Goal: Check status: Check status

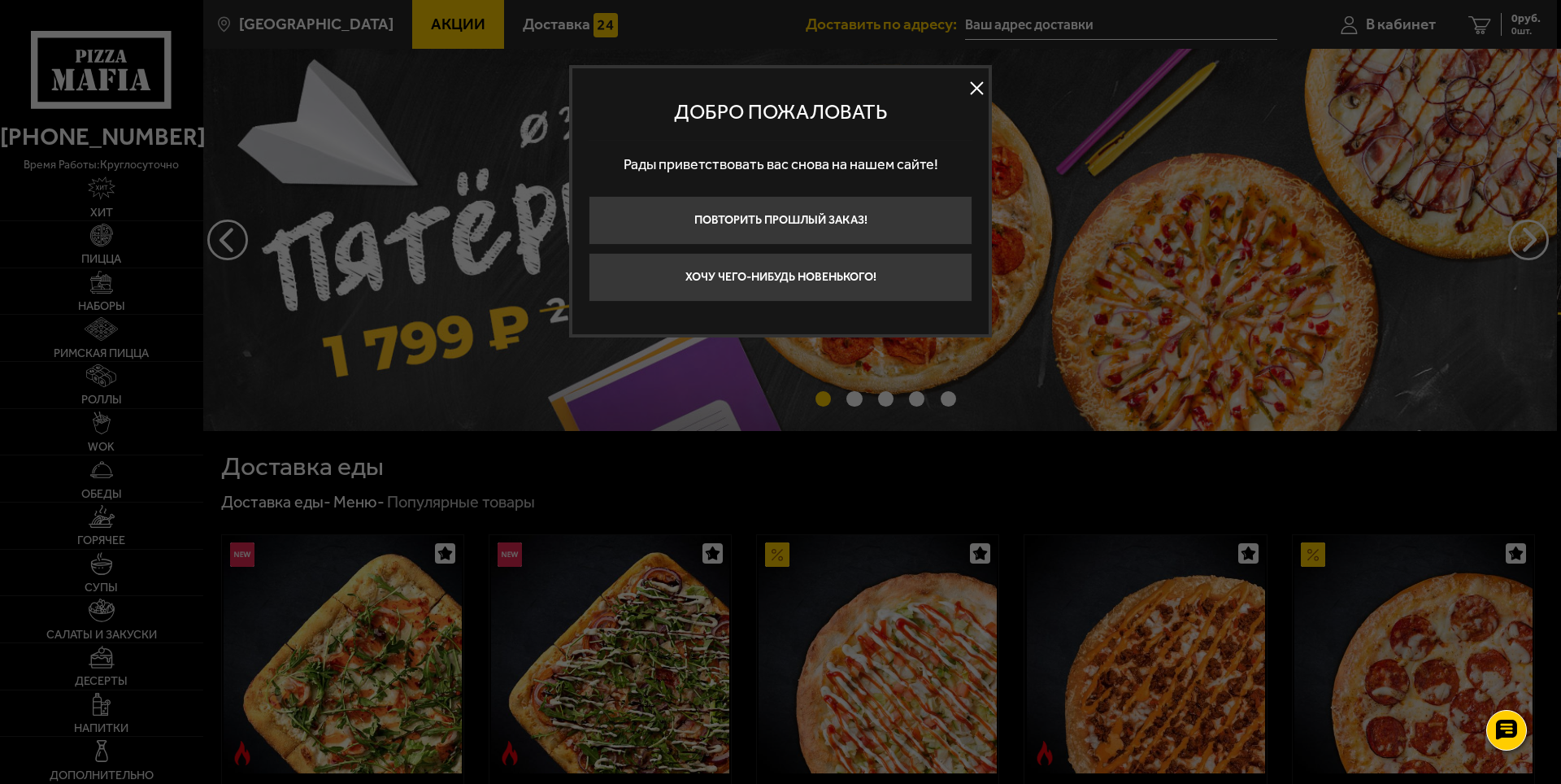
click at [978, 86] on button at bounding box center [977, 89] width 25 height 25
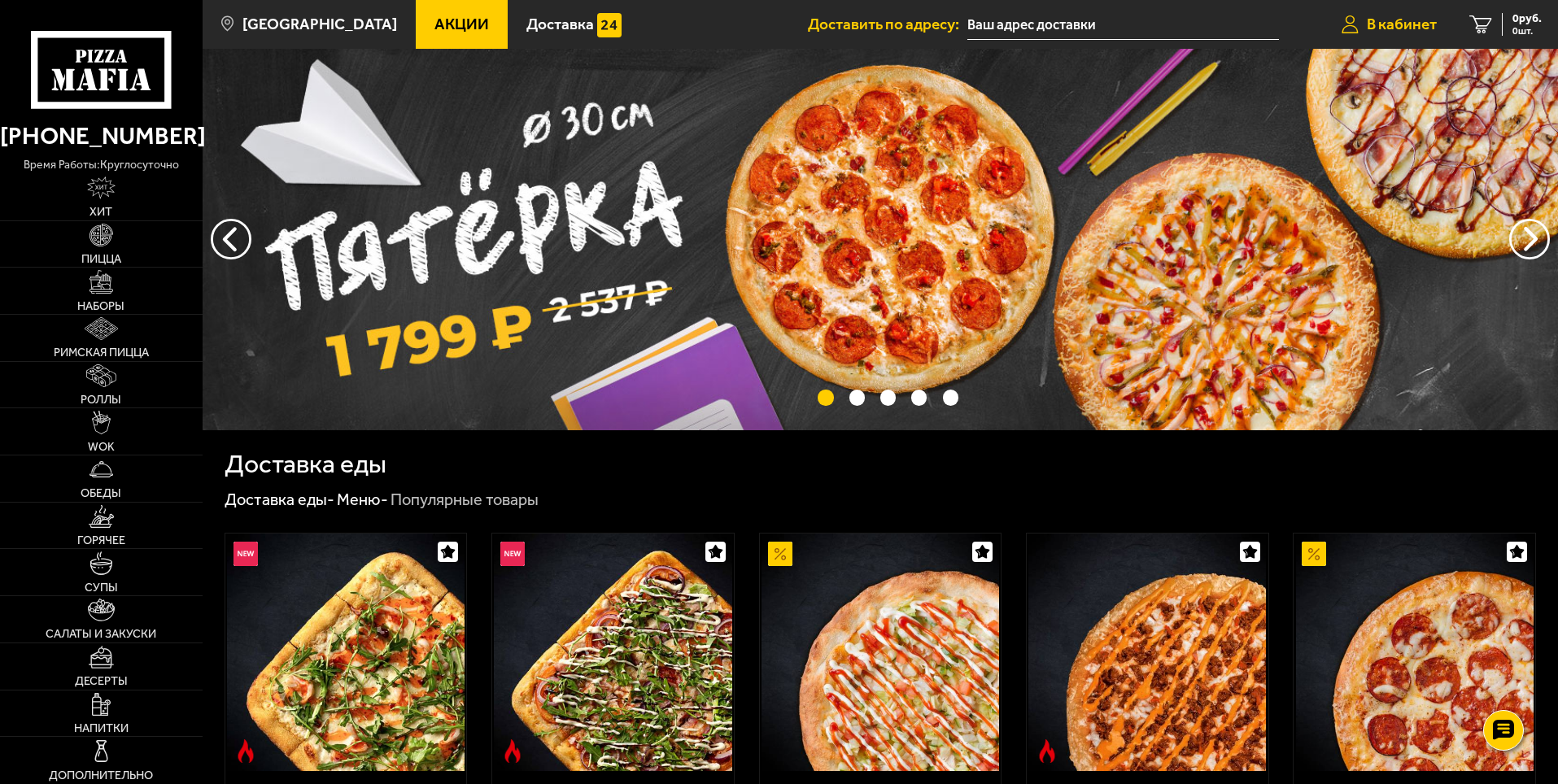
click at [1378, 19] on span "В кабинет" at bounding box center [1400, 24] width 70 height 16
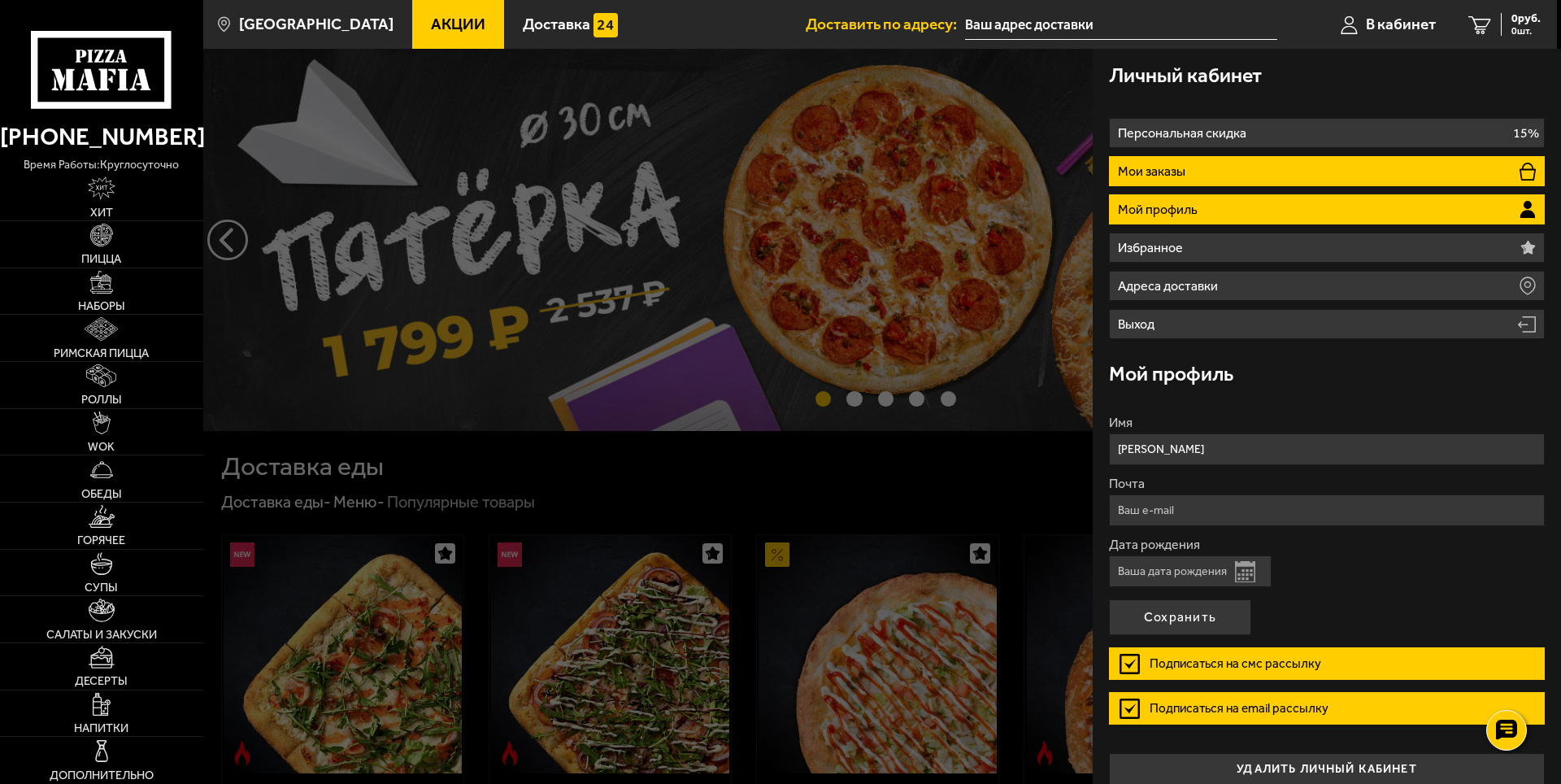
click at [1273, 166] on li "Мои заказы" at bounding box center [1326, 171] width 436 height 30
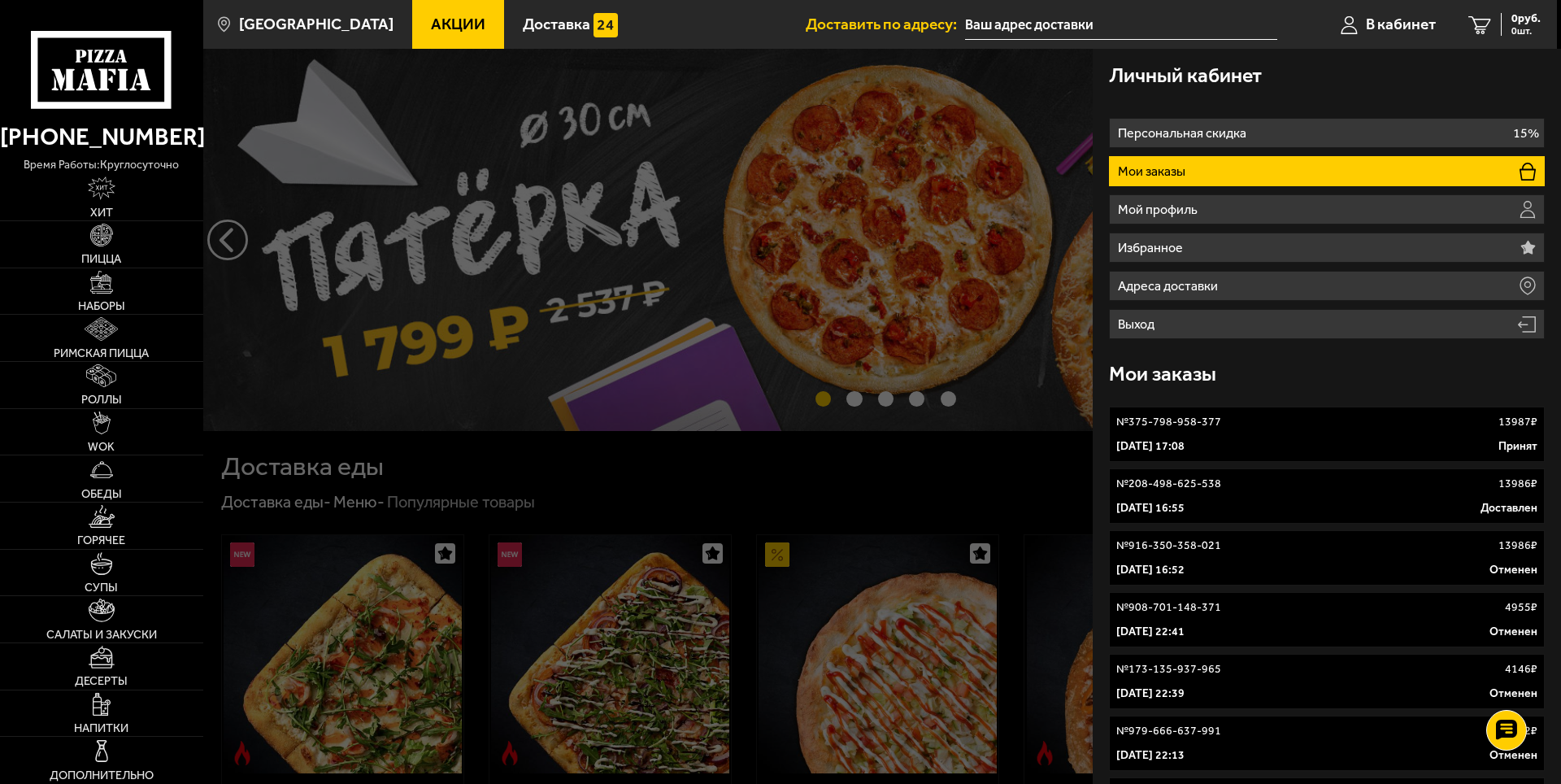
click at [1241, 436] on link "№ 375-798-958-377 13987 ₽ [DATE] 17:08 Принят" at bounding box center [1326, 434] width 436 height 55
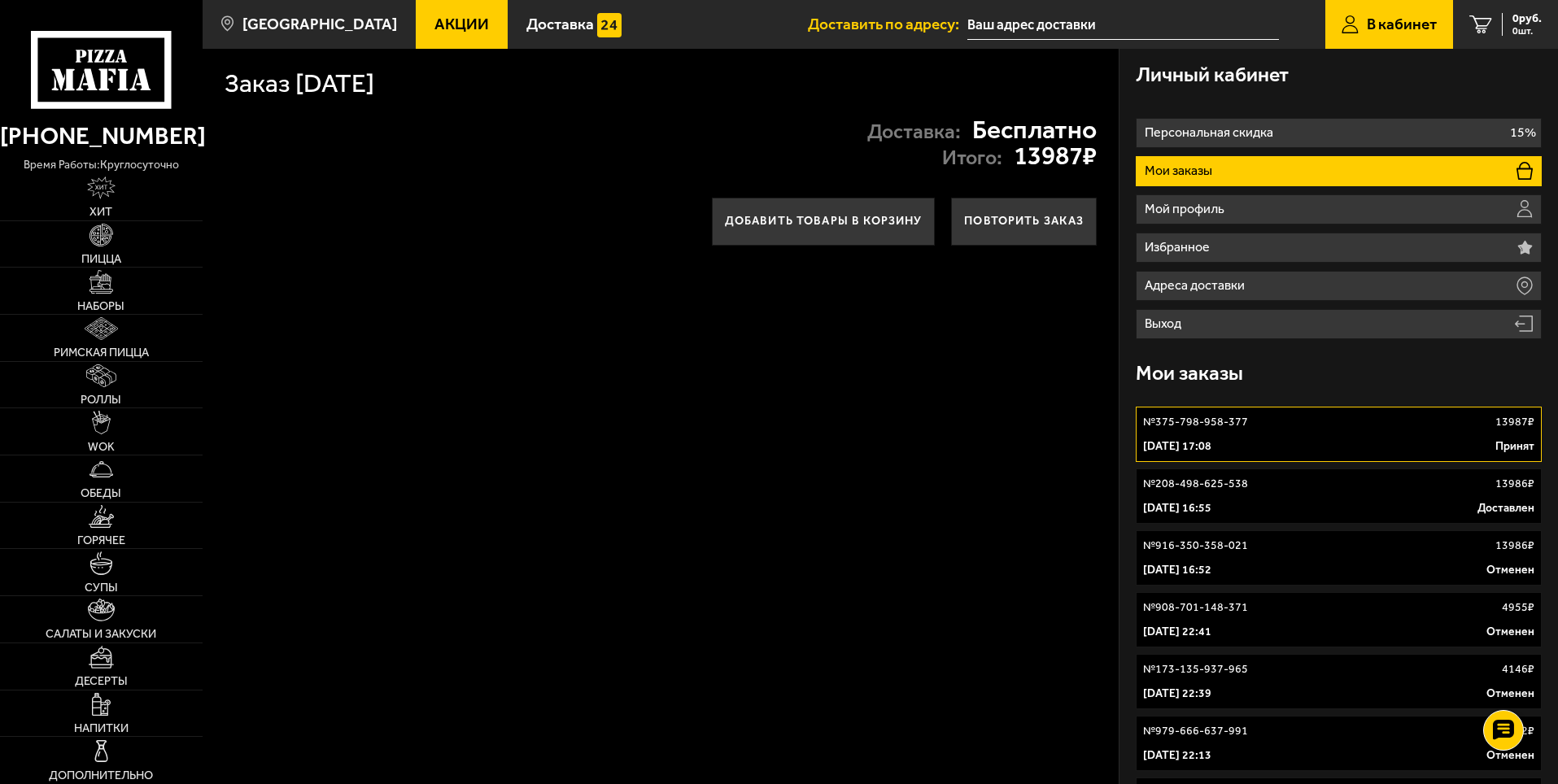
click at [1256, 419] on div "№ 375-798-958-377 13987 ₽" at bounding box center [1338, 421] width 391 height 16
click at [1205, 501] on p "[DATE] 16:55" at bounding box center [1177, 508] width 69 height 16
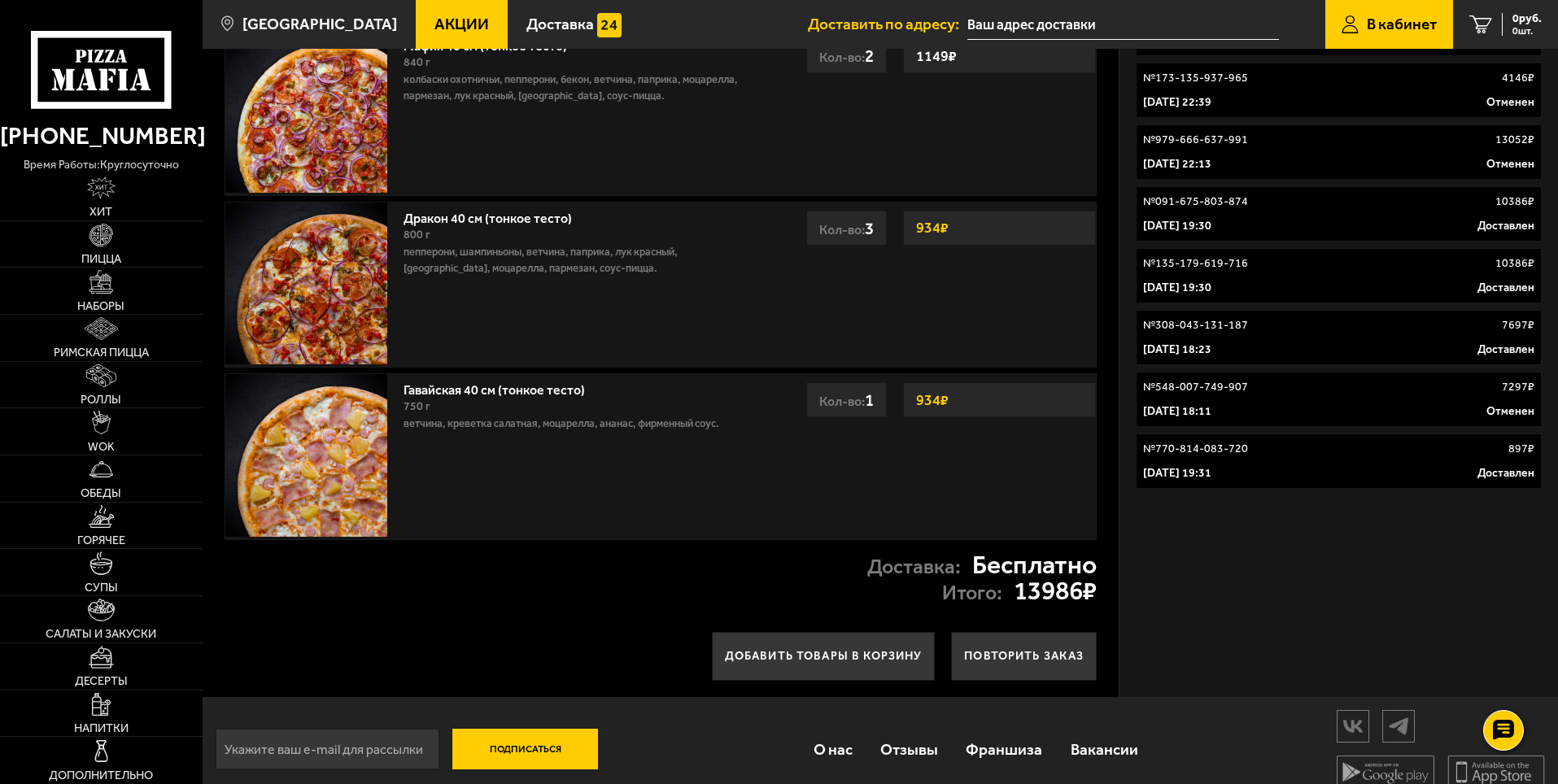
scroll to position [612, 0]
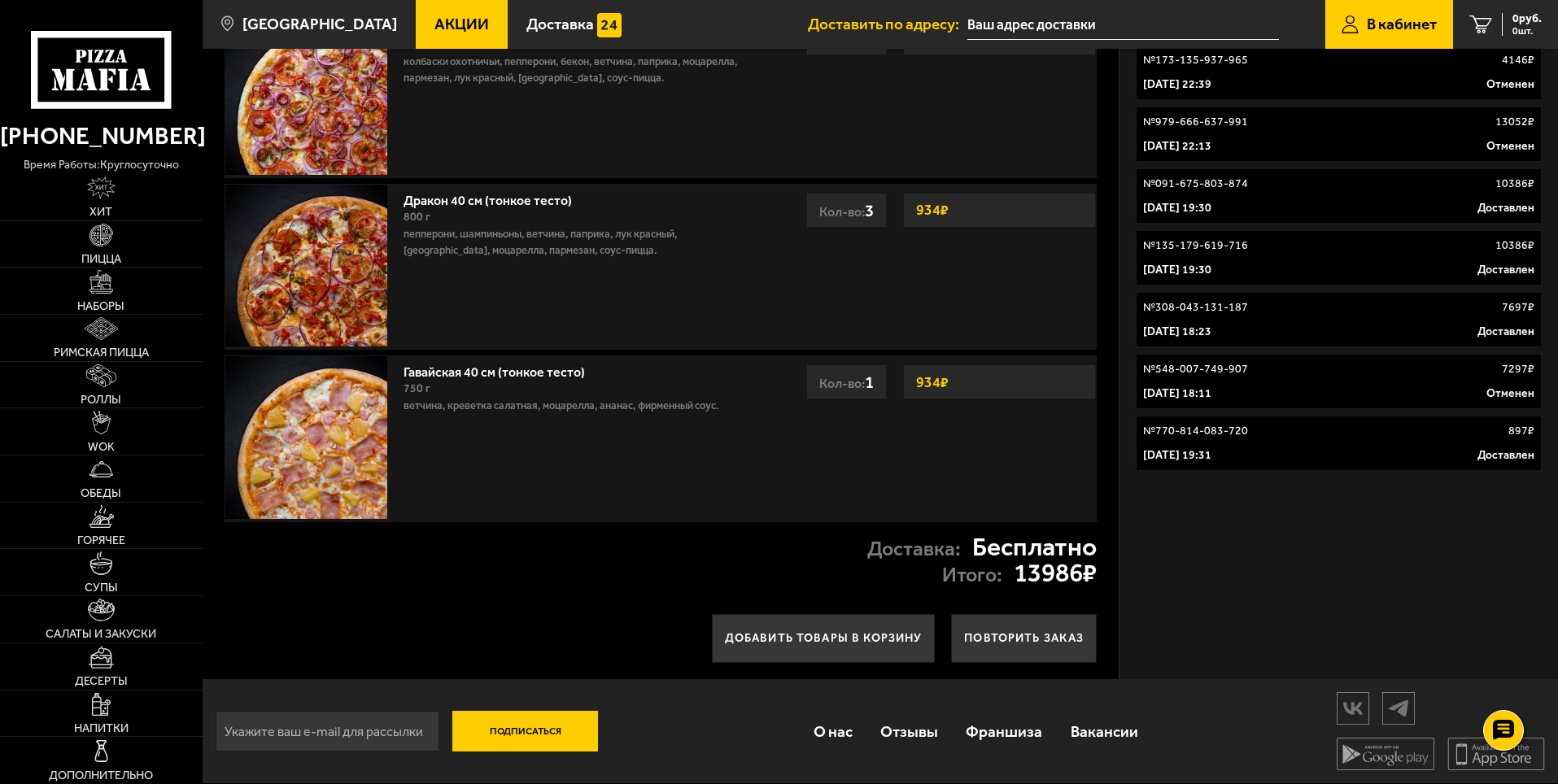
click at [377, 733] on input "email" at bounding box center [327, 731] width 224 height 40
type input "з"
type input "[EMAIL_ADDRESS][DOMAIN_NAME]"
click at [452, 711] on button "Подписаться" at bounding box center [525, 731] width 146 height 40
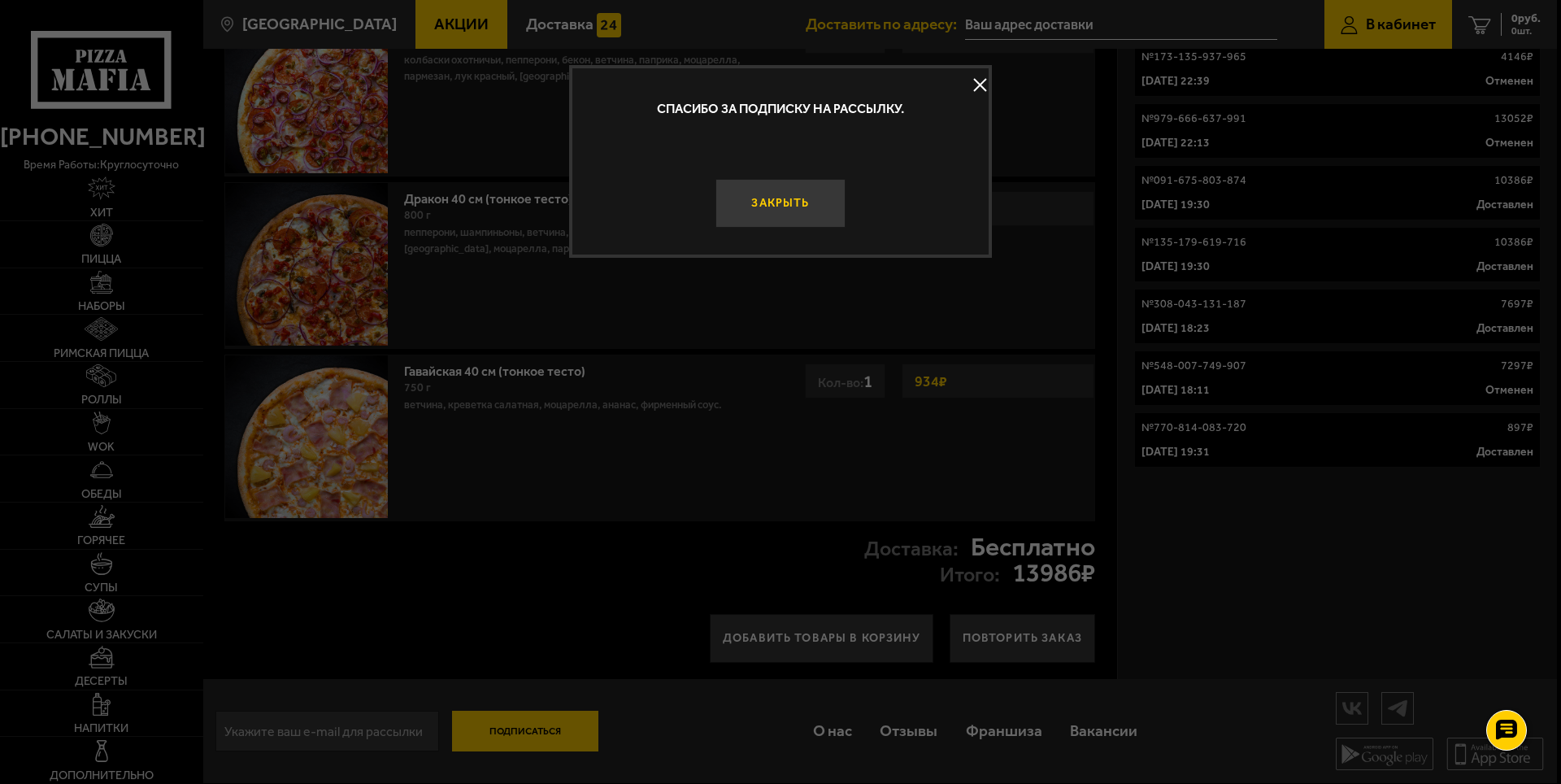
click at [785, 209] on button "Закрыть" at bounding box center [780, 202] width 130 height 48
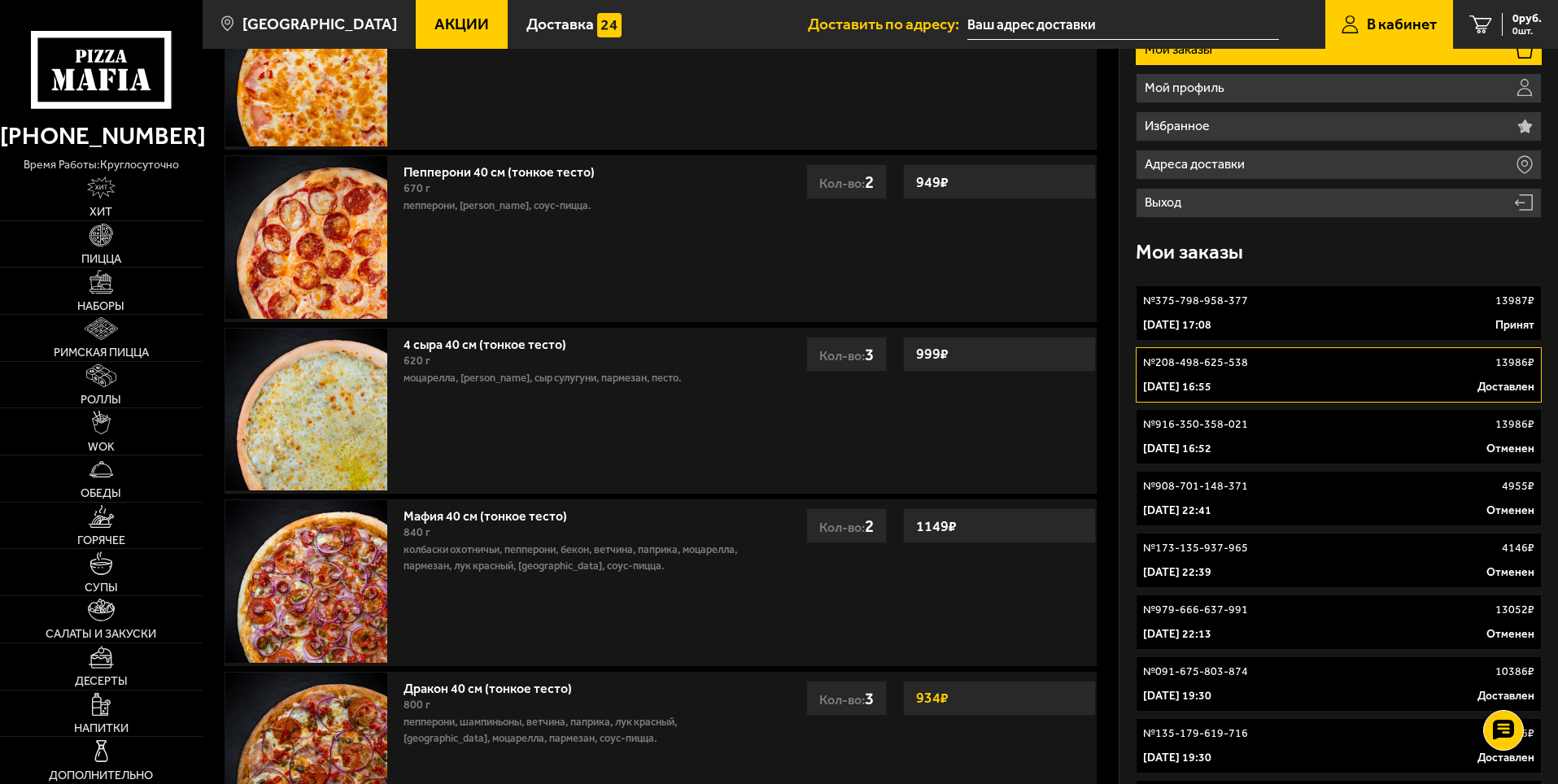
scroll to position [0, 0]
